Goal: Information Seeking & Learning: Learn about a topic

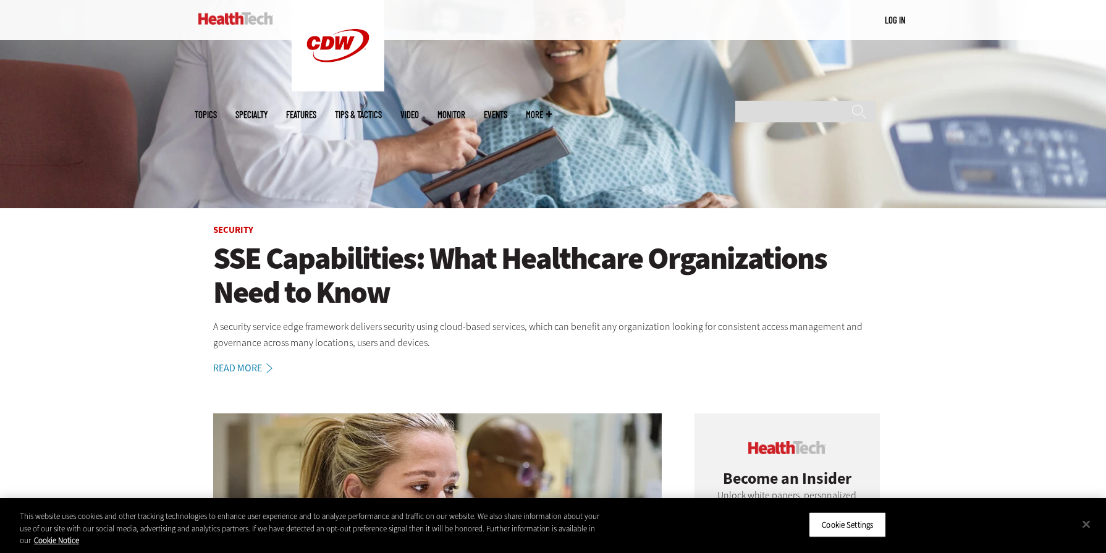
scroll to position [371, 0]
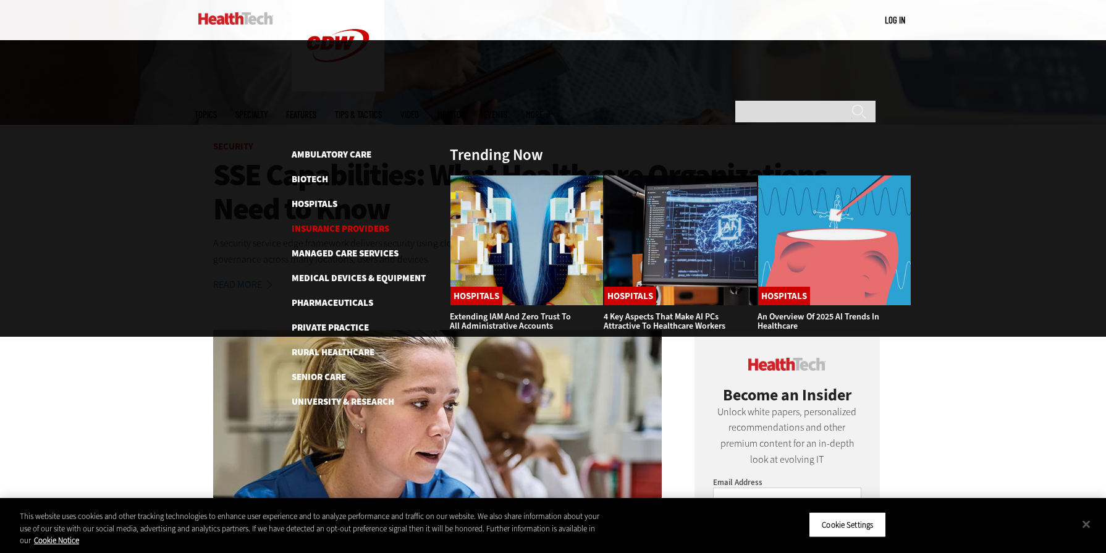
click at [327, 222] on link "Insurance Providers" at bounding box center [341, 228] width 98 height 12
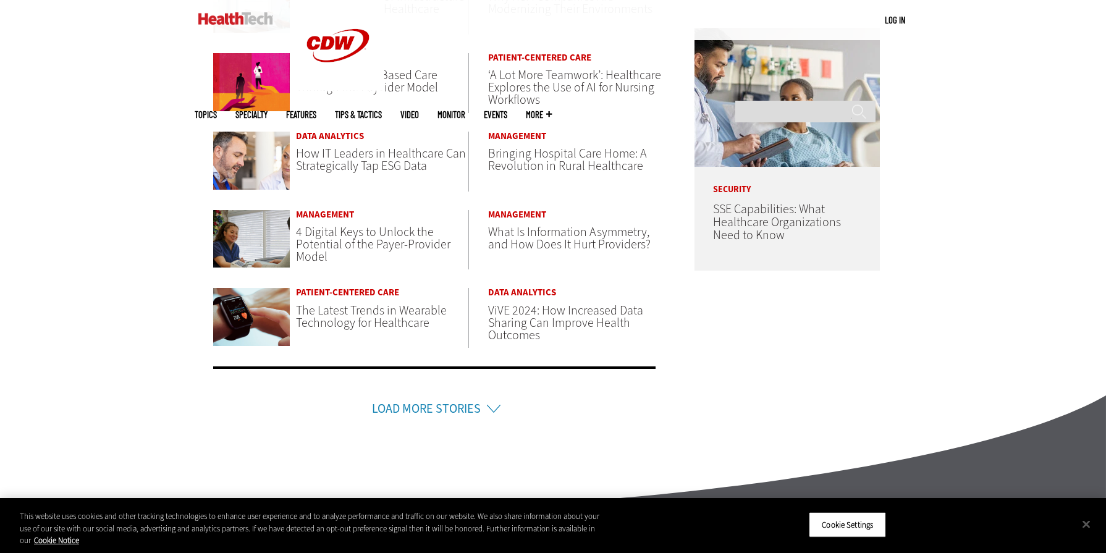
scroll to position [618, 0]
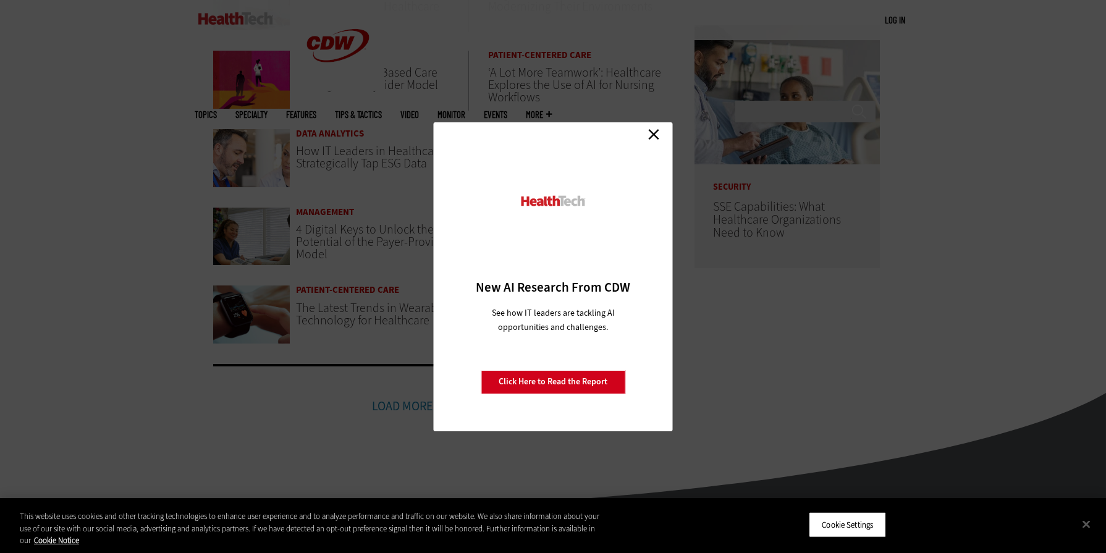
click at [647, 131] on link "Close" at bounding box center [653, 134] width 19 height 19
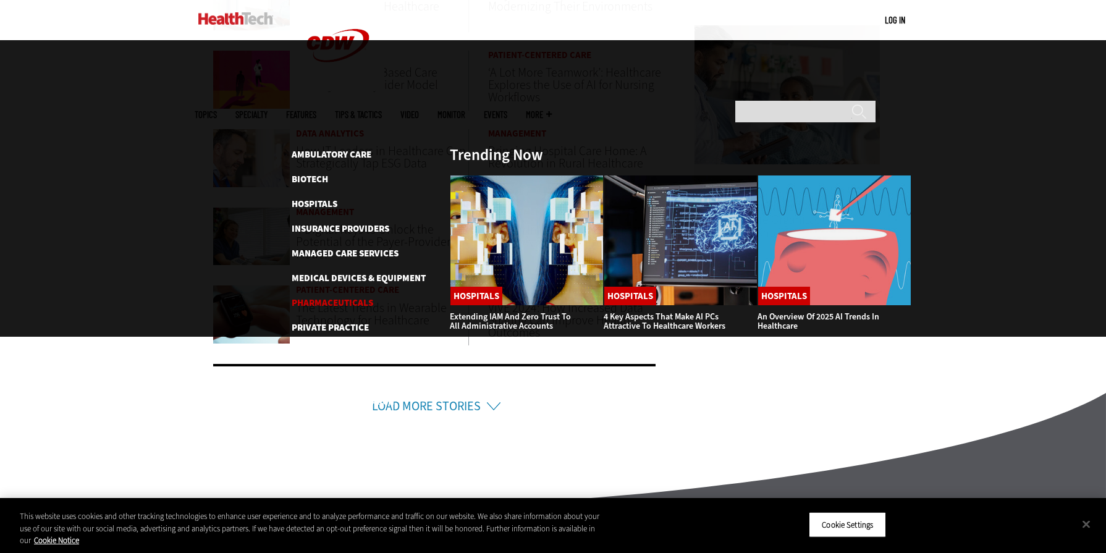
click at [330, 296] on link "Pharmaceuticals" at bounding box center [333, 302] width 82 height 12
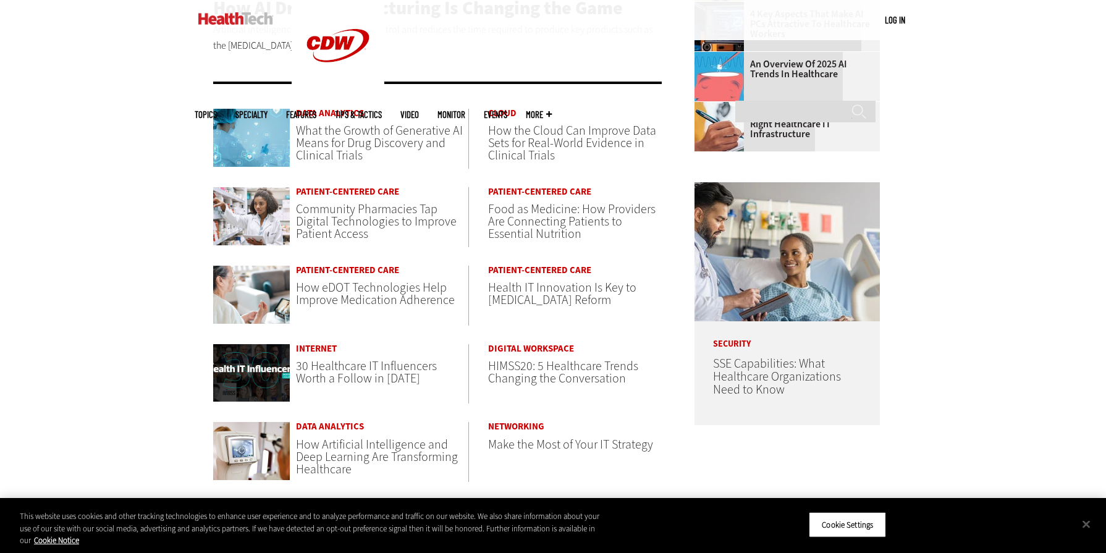
scroll to position [618, 0]
